Goal: Information Seeking & Learning: Find specific fact

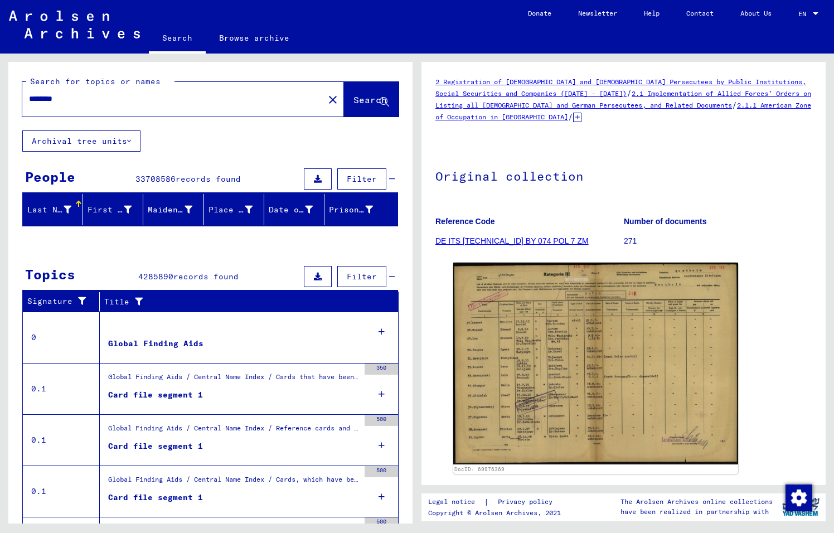
type input "*******"
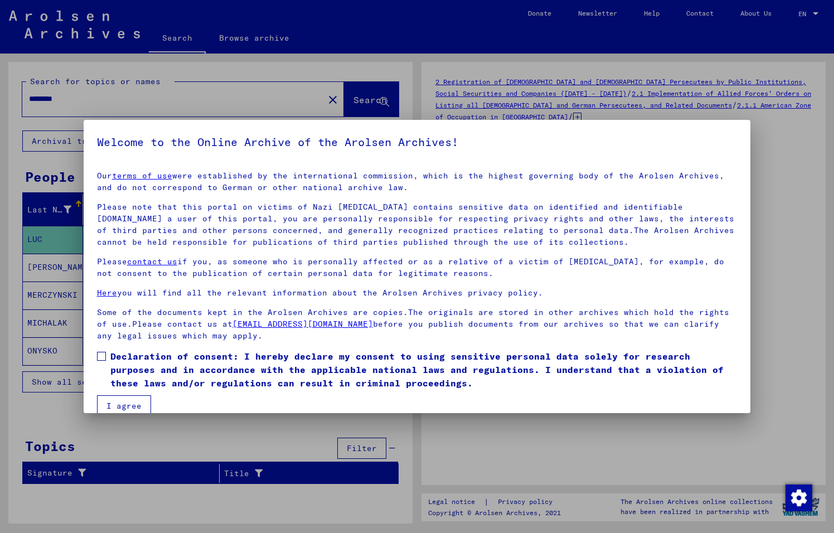
scroll to position [17, 0]
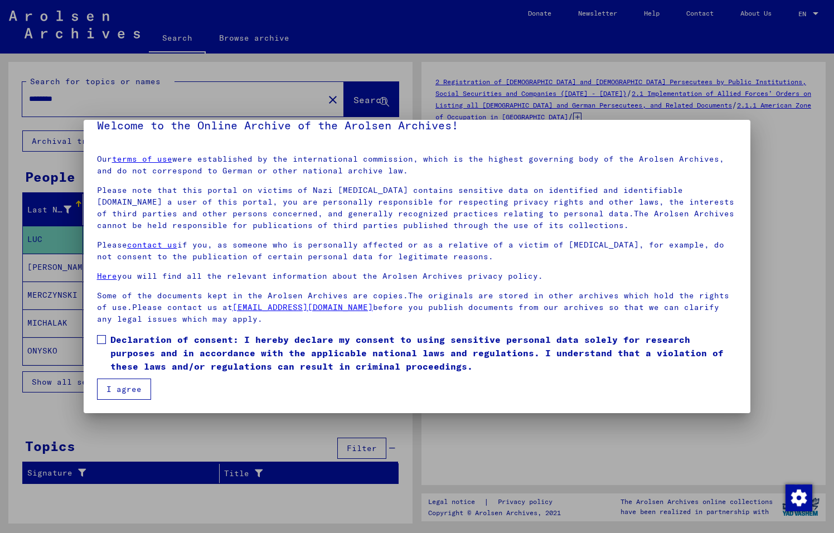
click at [101, 339] on span at bounding box center [101, 339] width 9 height 9
click at [127, 390] on button "I agree" at bounding box center [124, 389] width 54 height 21
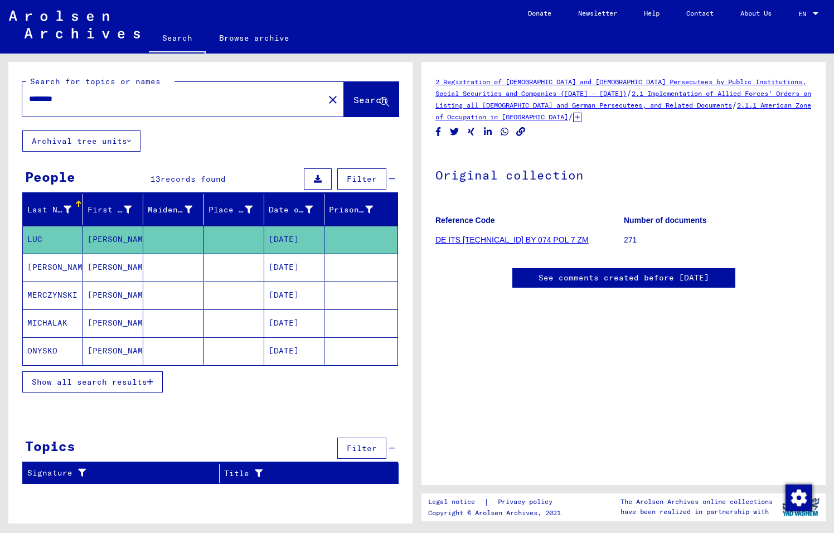
click at [256, 97] on input "********" at bounding box center [173, 99] width 288 height 12
type input "*"
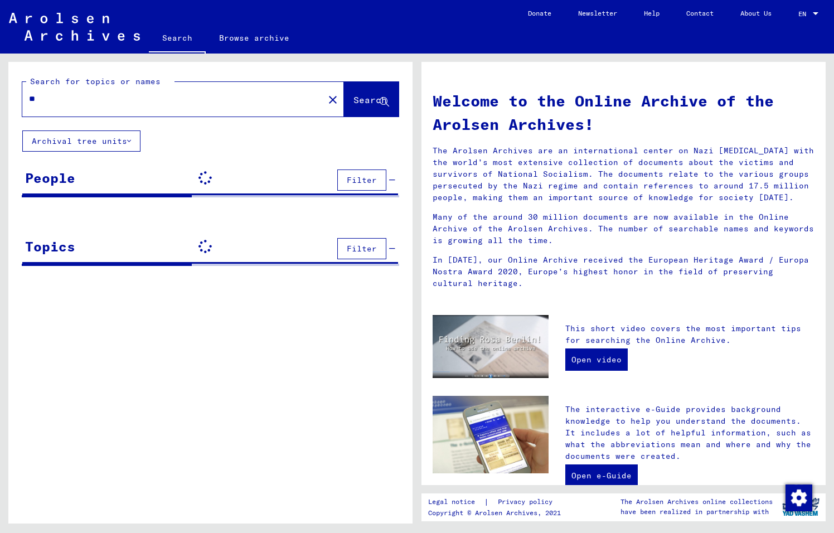
type input "*"
type input "*****"
click at [382, 99] on icon at bounding box center [384, 102] width 9 height 9
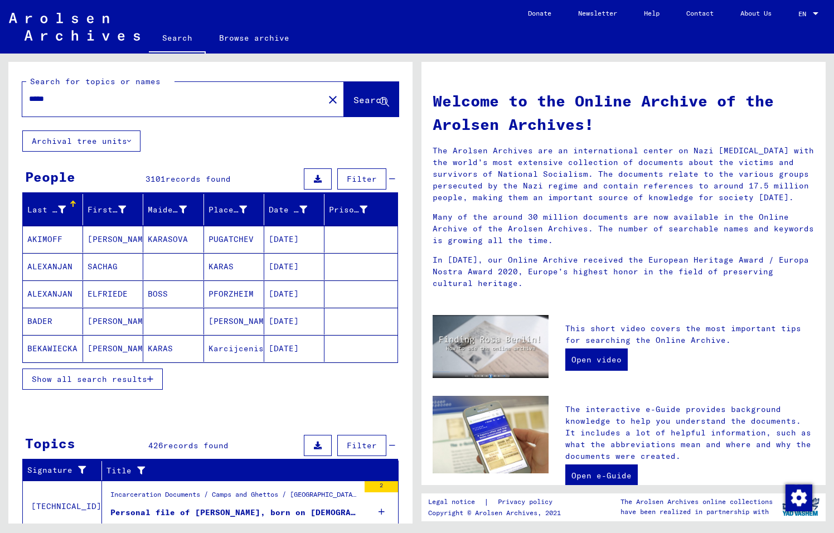
click at [149, 379] on icon "button" at bounding box center [150, 379] width 6 height 8
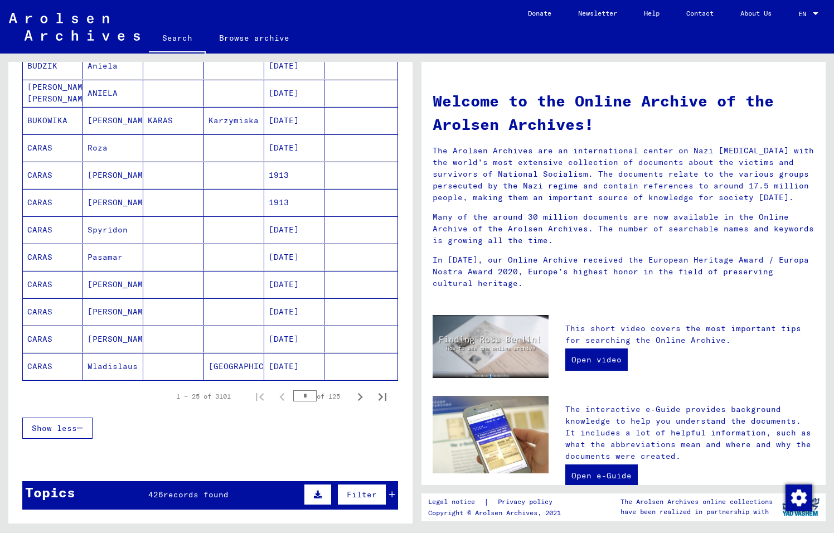
scroll to position [540, 0]
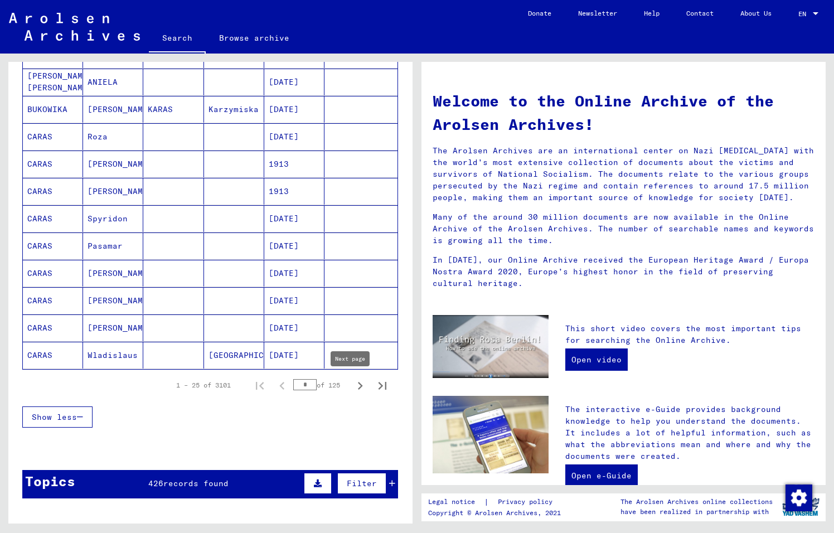
click at [358, 384] on icon "Next page" at bounding box center [360, 386] width 5 height 8
type input "*"
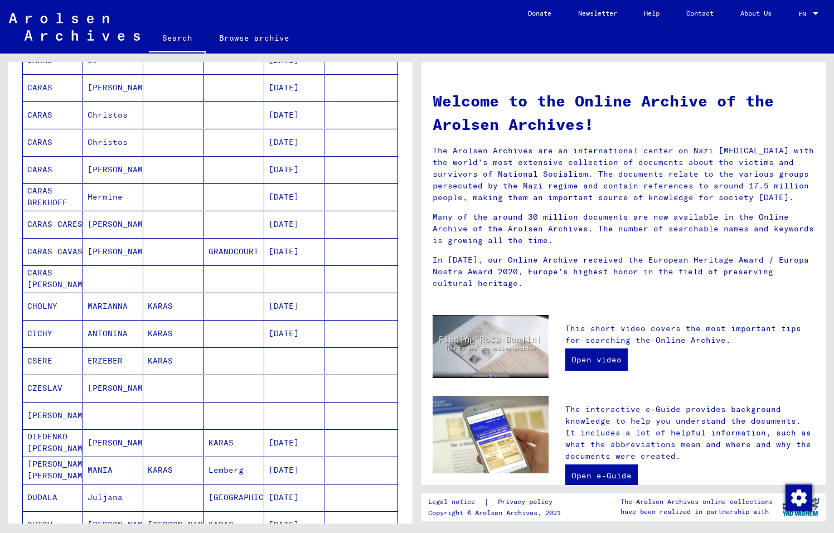
scroll to position [0, 0]
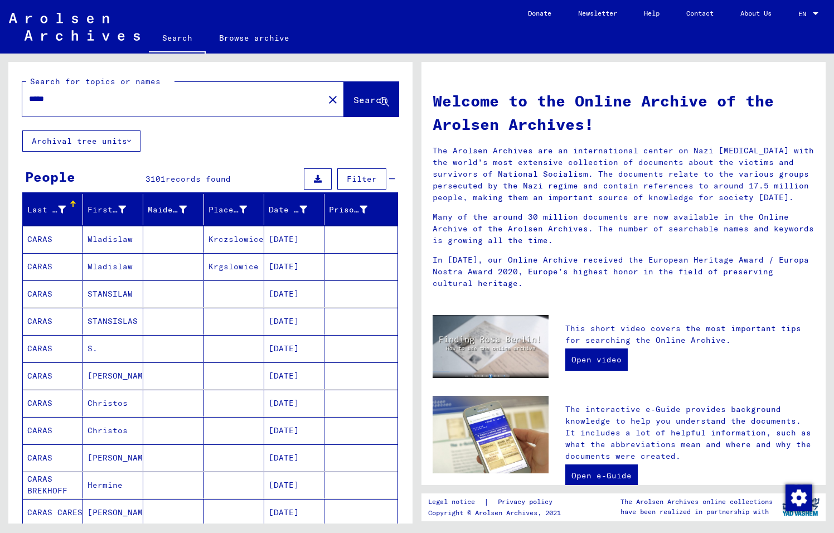
click at [243, 100] on input "*****" at bounding box center [170, 99] width 282 height 12
click at [52, 98] on input "**********" at bounding box center [170, 99] width 282 height 12
type input "**********"
click at [380, 99] on icon at bounding box center [384, 102] width 9 height 9
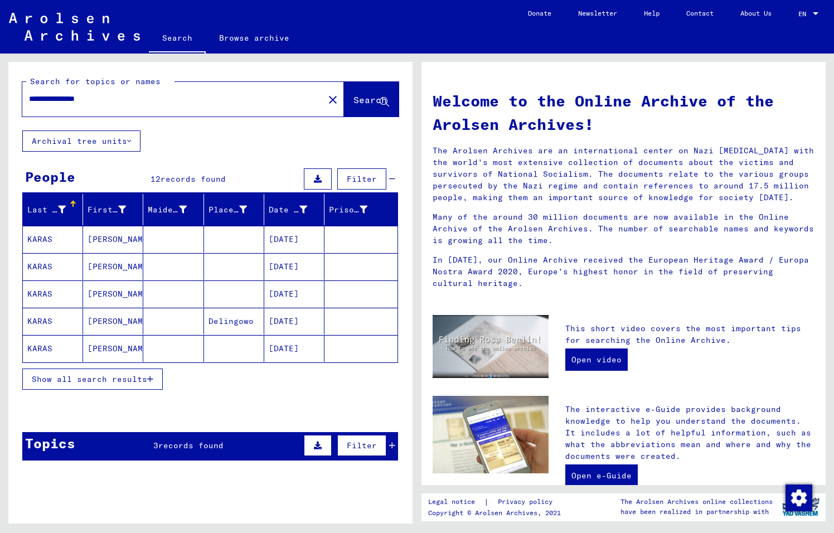
click at [149, 377] on icon "button" at bounding box center [150, 379] width 6 height 8
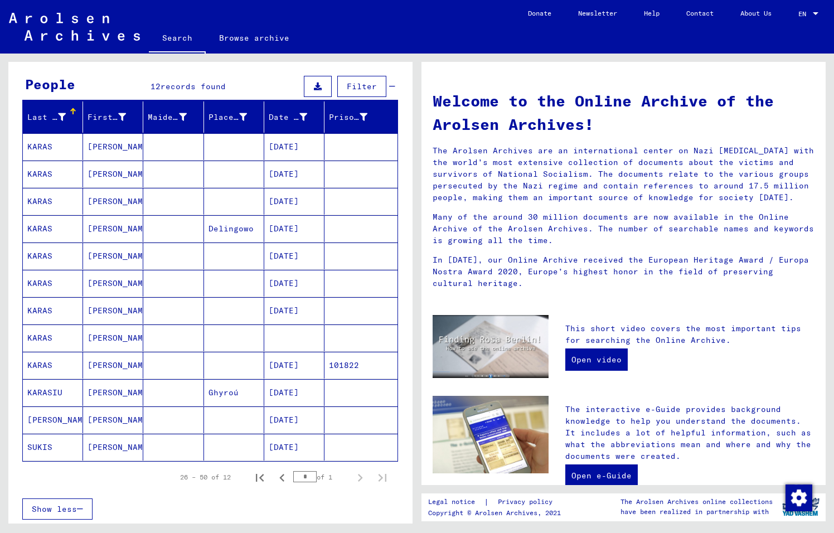
scroll to position [95, 0]
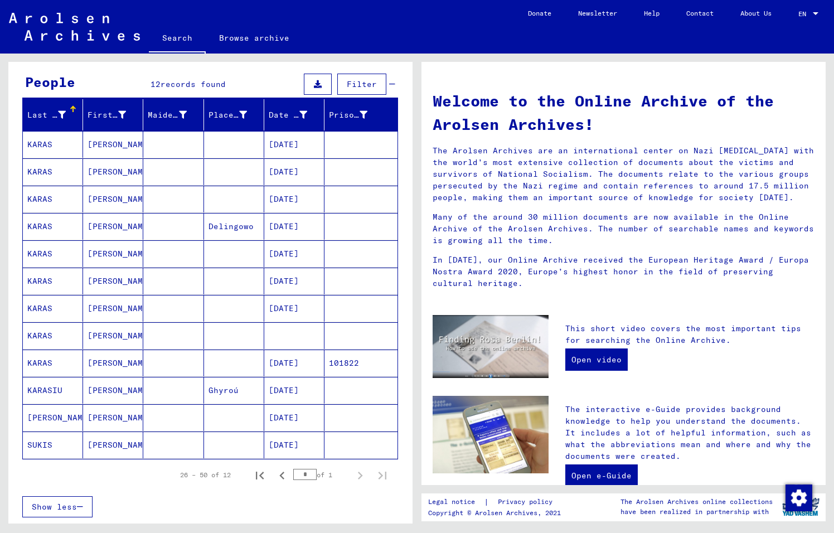
click at [91, 337] on mat-cell "[PERSON_NAME]" at bounding box center [113, 335] width 60 height 27
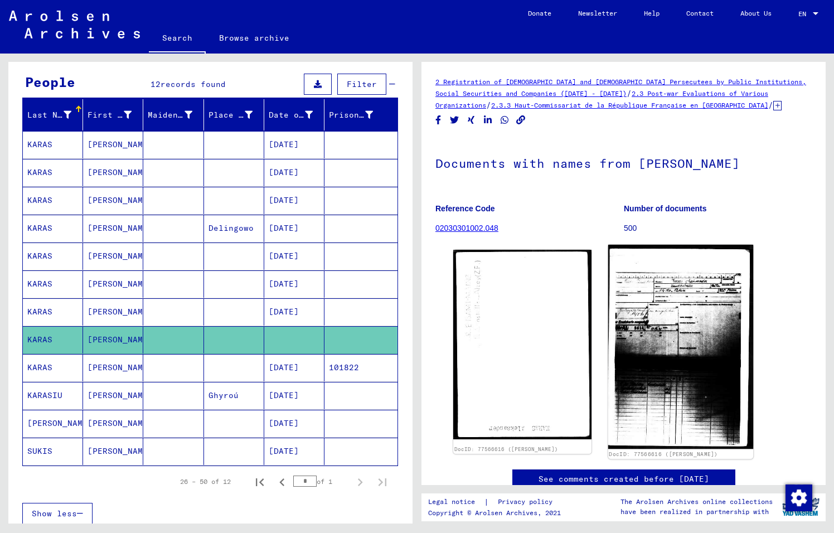
click at [674, 288] on img at bounding box center [680, 347] width 145 height 204
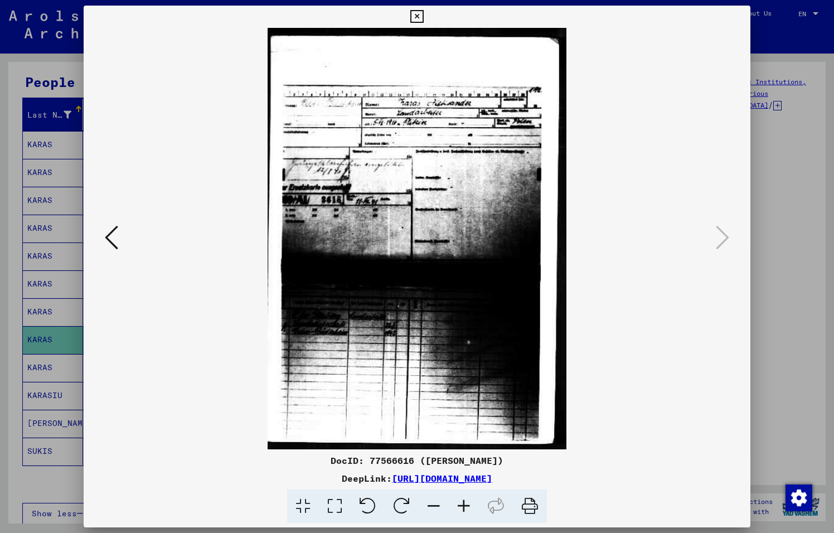
click at [462, 505] on icon at bounding box center [464, 506] width 30 height 34
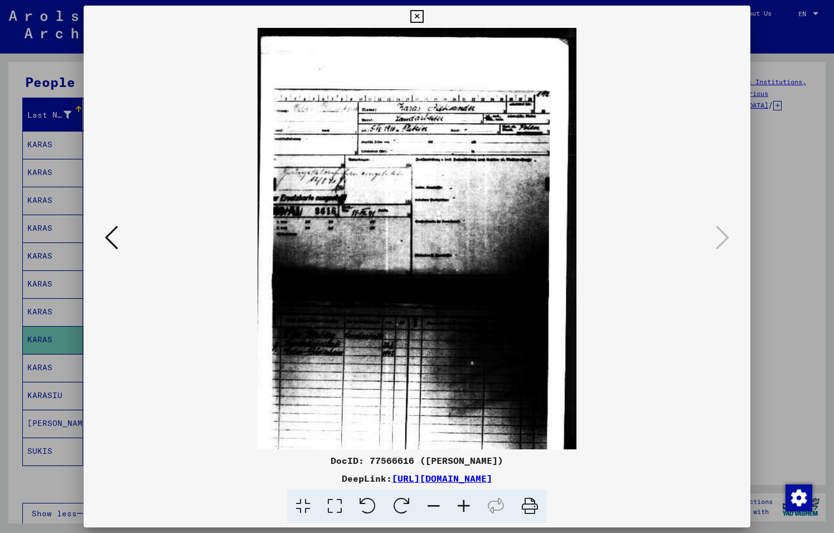
click at [462, 505] on icon at bounding box center [464, 506] width 30 height 34
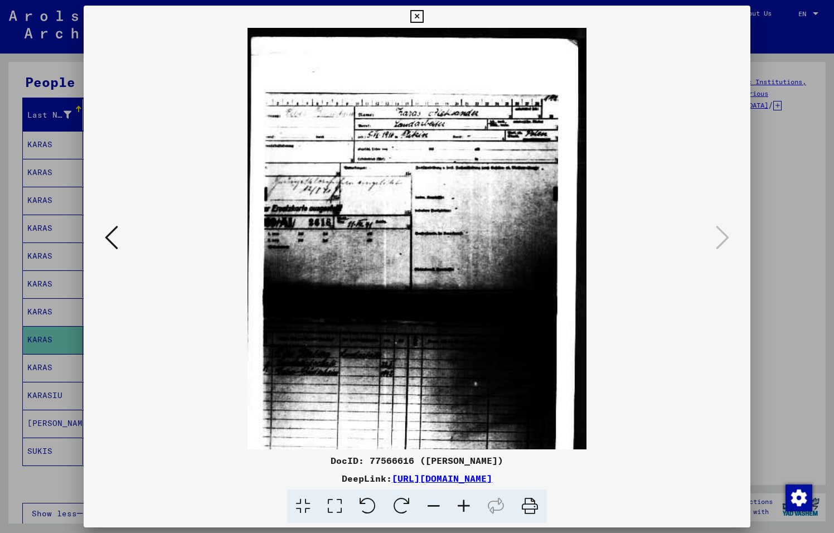
click at [462, 505] on icon at bounding box center [464, 506] width 30 height 34
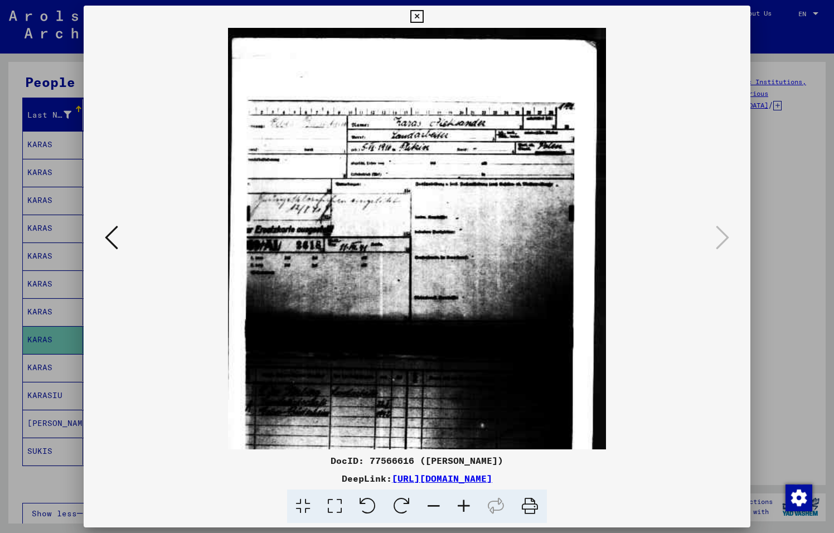
click at [462, 505] on icon at bounding box center [464, 506] width 30 height 34
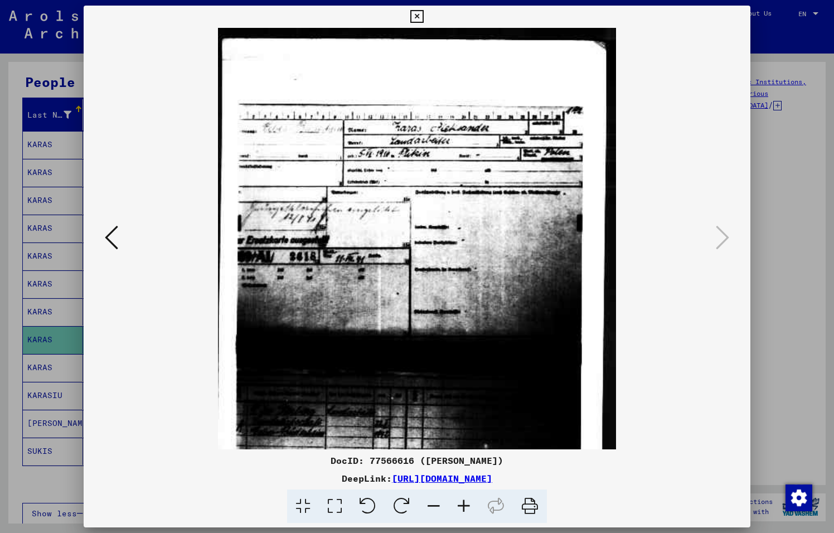
click at [462, 505] on icon at bounding box center [464, 506] width 30 height 34
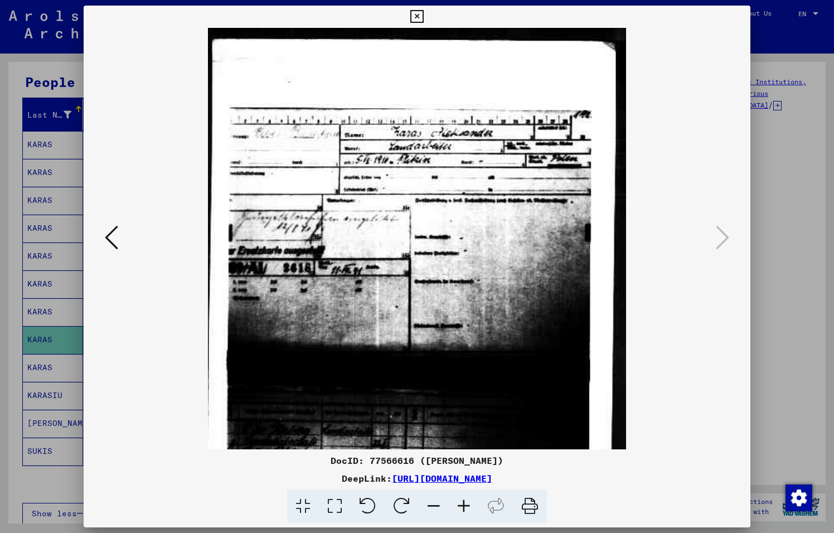
click at [462, 505] on icon at bounding box center [464, 506] width 30 height 34
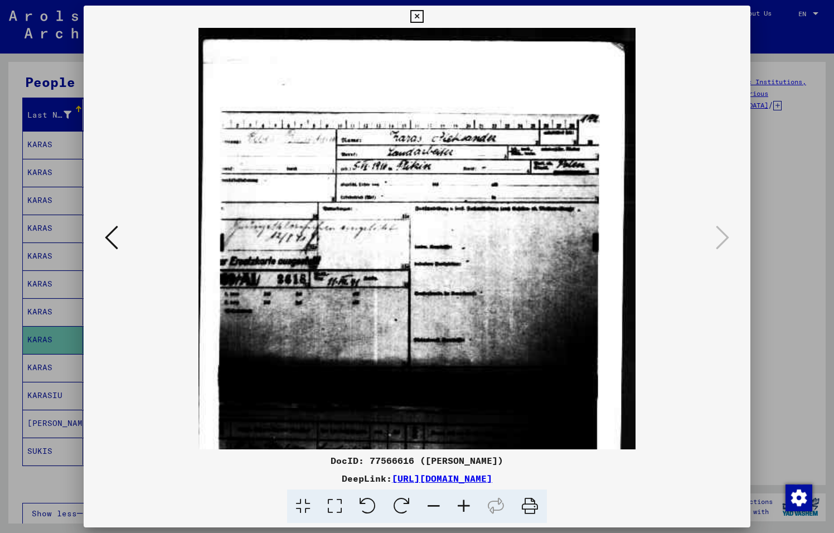
click at [462, 505] on icon at bounding box center [464, 506] width 30 height 34
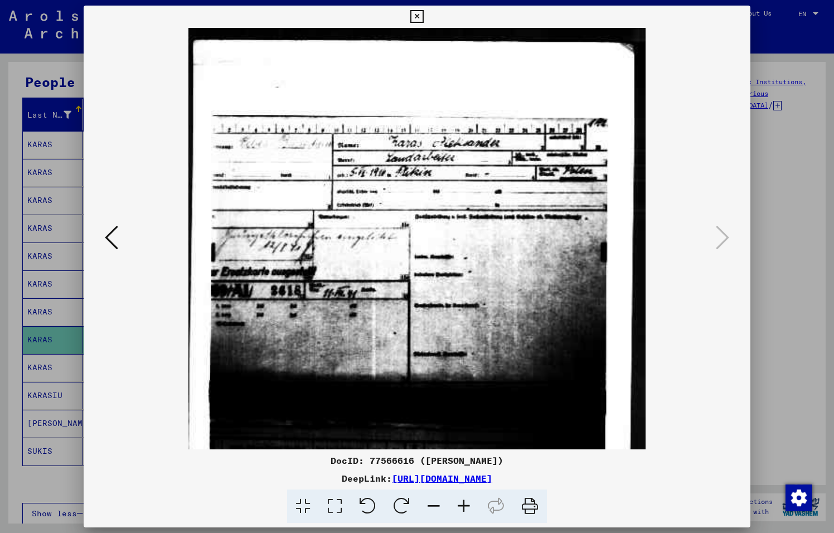
click at [462, 505] on icon at bounding box center [464, 506] width 30 height 34
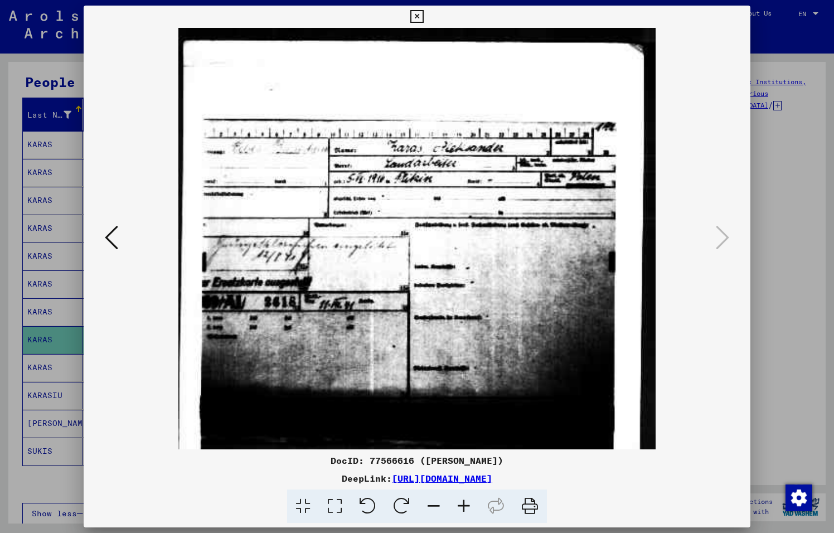
click at [462, 505] on icon at bounding box center [464, 506] width 30 height 34
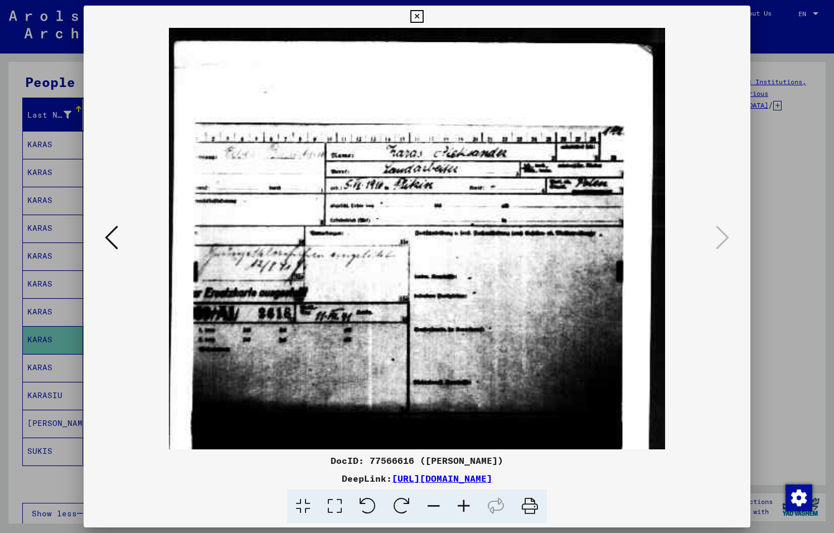
click at [462, 505] on icon at bounding box center [464, 506] width 30 height 34
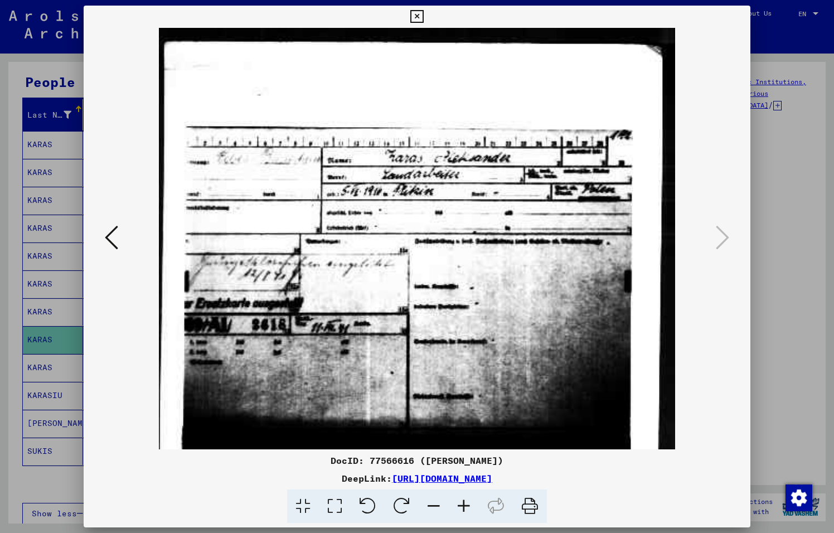
click at [462, 505] on icon at bounding box center [464, 506] width 30 height 34
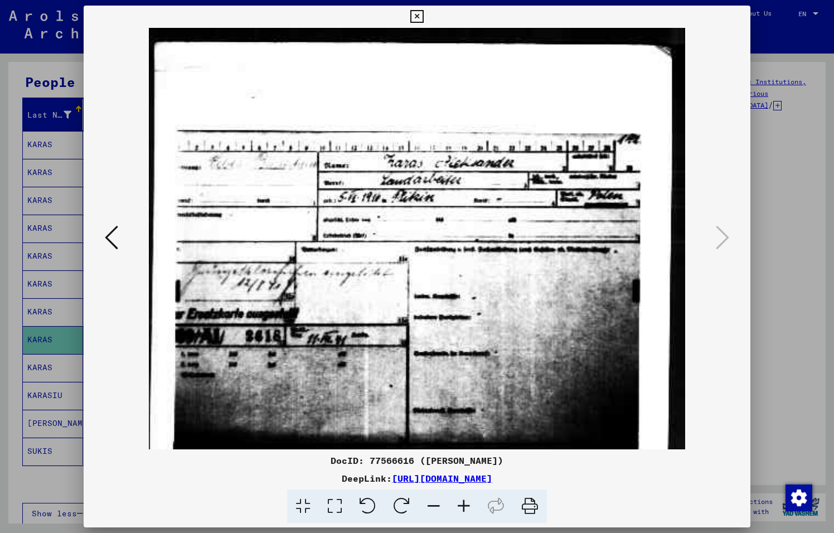
click at [462, 505] on icon at bounding box center [464, 506] width 30 height 34
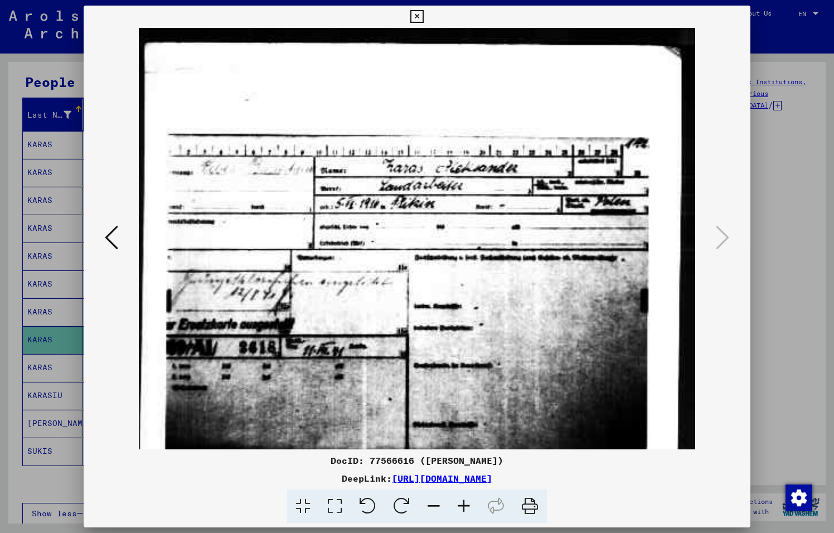
click at [462, 505] on icon at bounding box center [464, 506] width 30 height 34
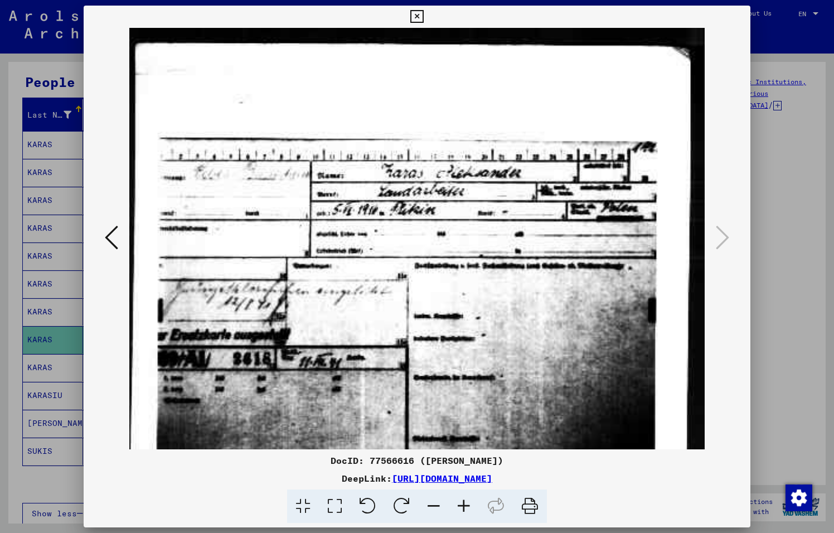
click at [462, 505] on icon at bounding box center [464, 506] width 30 height 34
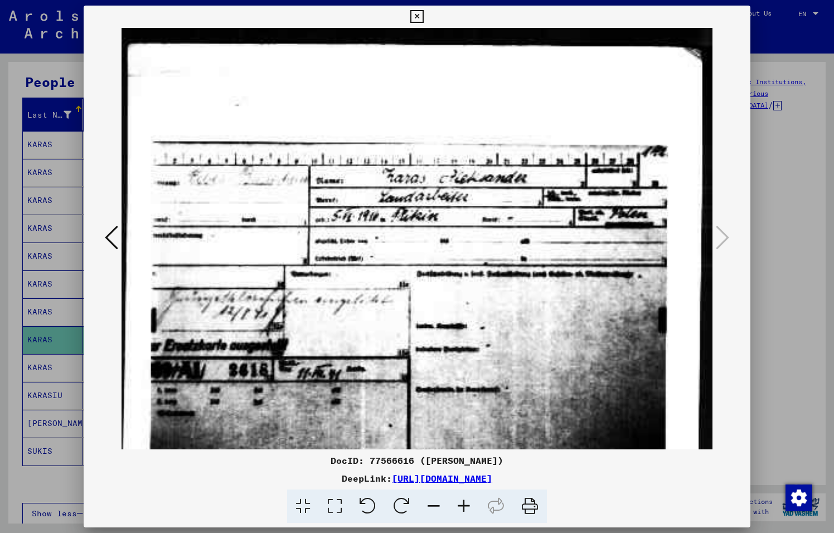
click at [462, 505] on icon at bounding box center [464, 506] width 30 height 34
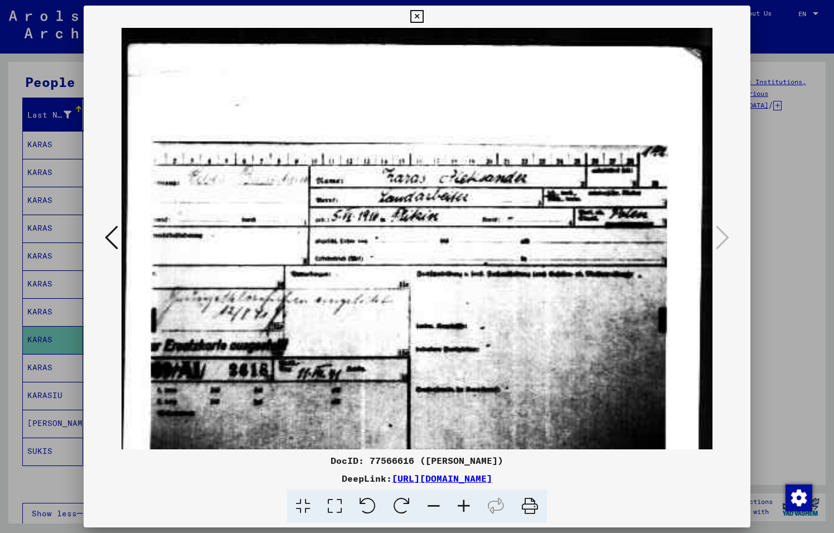
click at [423, 15] on icon at bounding box center [416, 16] width 13 height 13
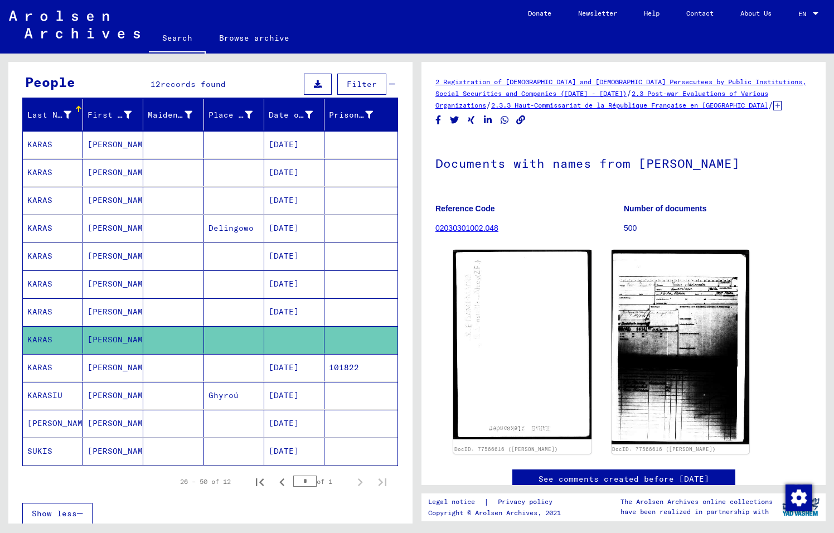
click at [123, 142] on mat-cell "[PERSON_NAME]" at bounding box center [113, 144] width 60 height 27
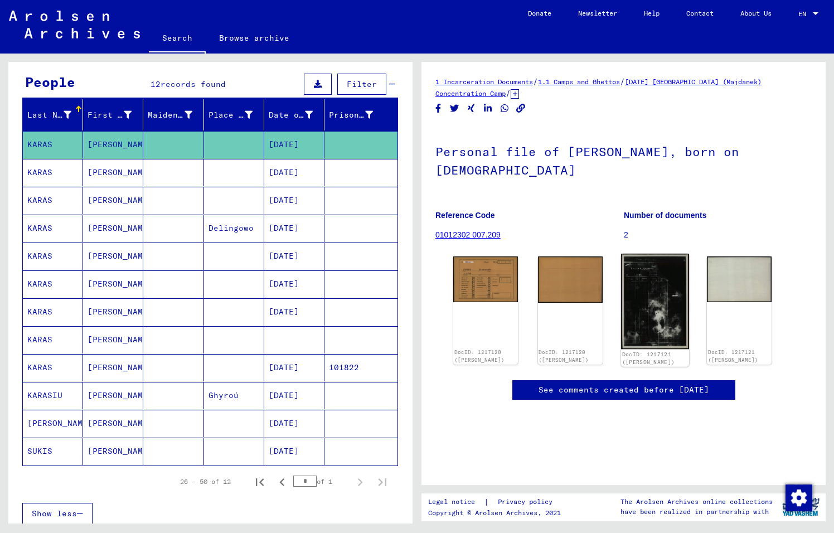
click at [657, 297] on img at bounding box center [655, 301] width 68 height 95
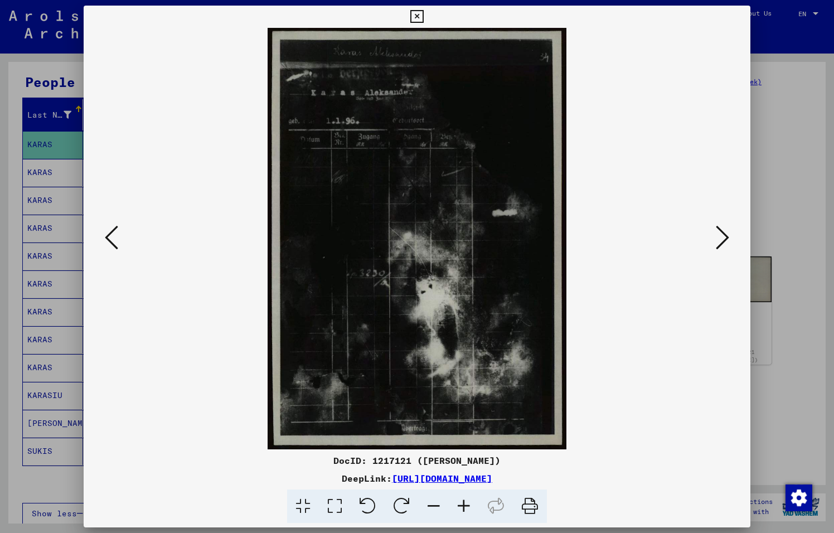
click at [106, 240] on icon at bounding box center [111, 237] width 13 height 27
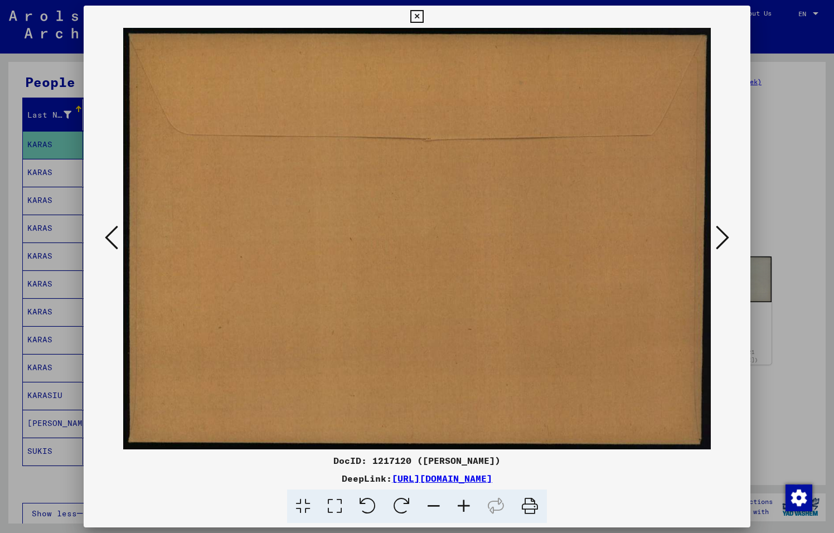
click at [106, 240] on icon at bounding box center [111, 237] width 13 height 27
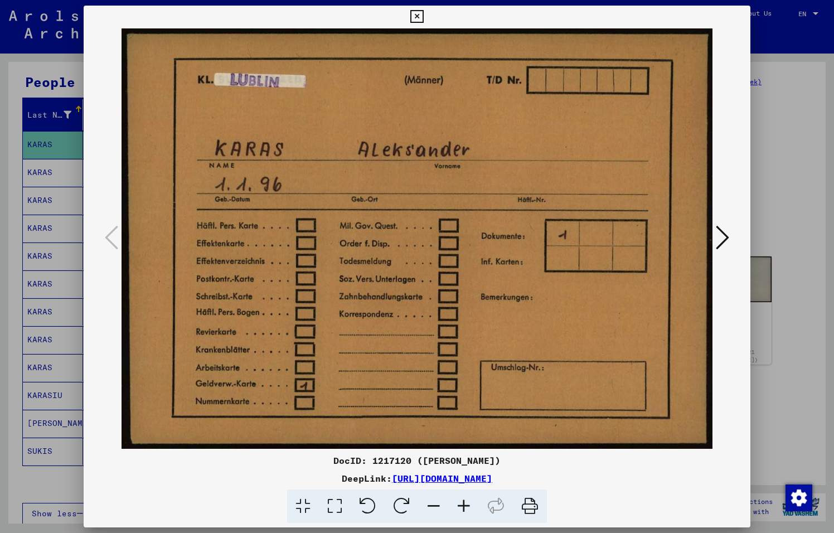
click at [728, 240] on icon at bounding box center [722, 237] width 13 height 27
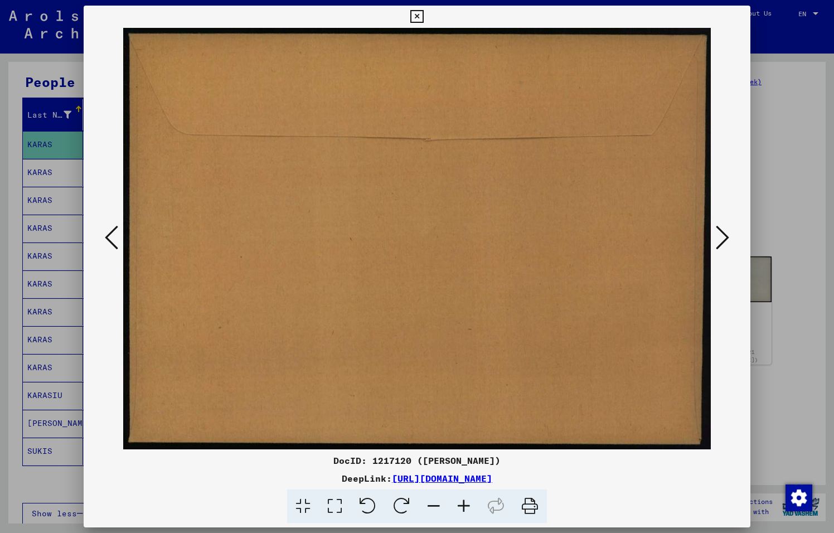
click at [728, 240] on icon at bounding box center [722, 237] width 13 height 27
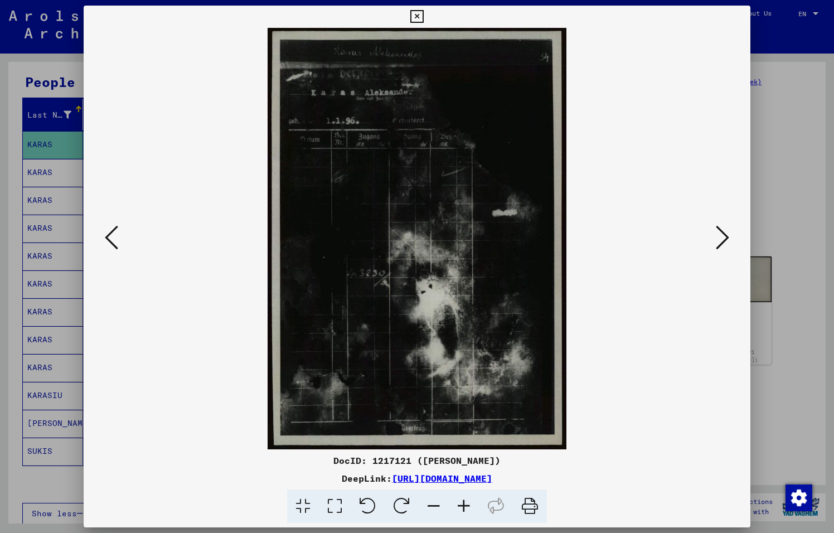
click at [728, 240] on icon at bounding box center [722, 237] width 13 height 27
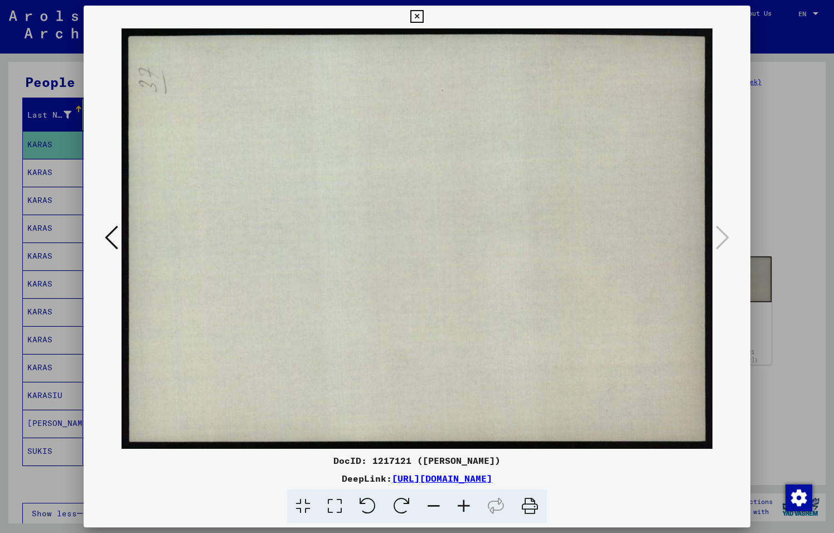
click at [423, 17] on icon at bounding box center [416, 16] width 13 height 13
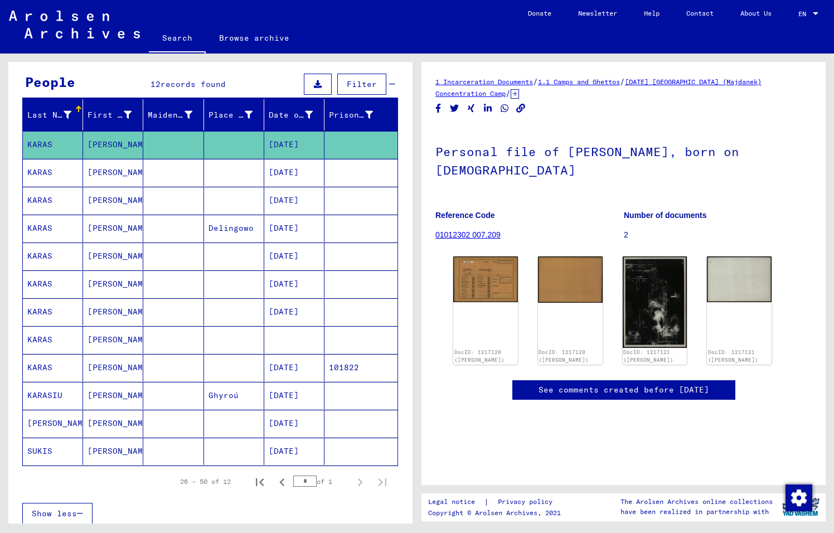
click at [128, 341] on mat-cell "[PERSON_NAME]" at bounding box center [113, 339] width 60 height 27
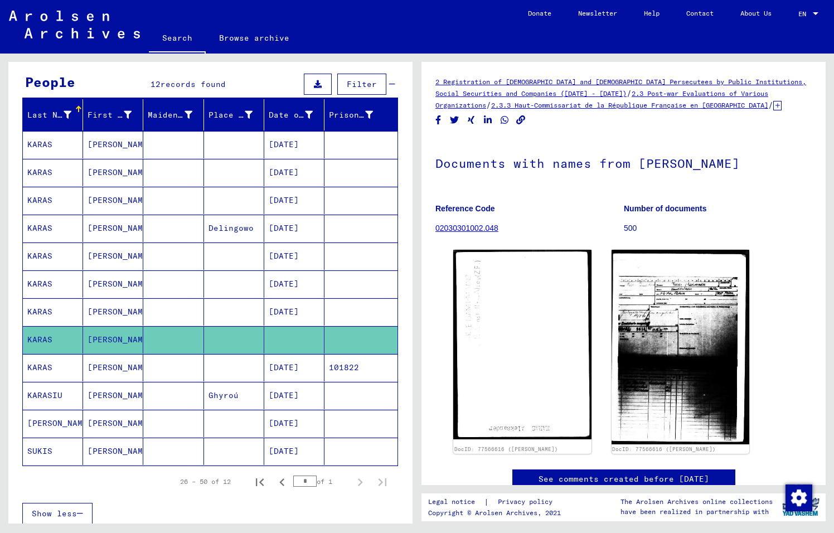
click at [110, 362] on mat-cell "[PERSON_NAME]" at bounding box center [113, 367] width 60 height 27
